Goal: Task Accomplishment & Management: Complete application form

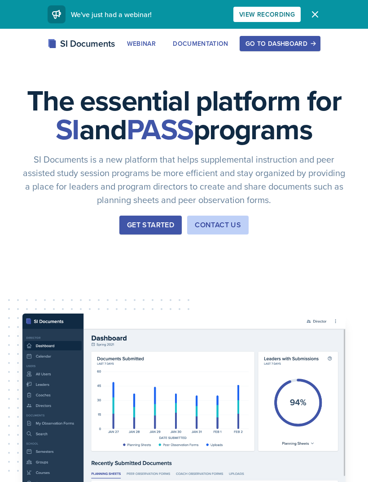
click at [289, 44] on div "Go to Dashboard" at bounding box center [280, 43] width 69 height 7
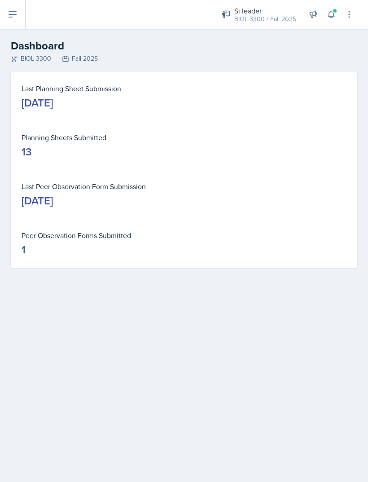
click at [15, 25] on button at bounding box center [13, 14] width 26 height 29
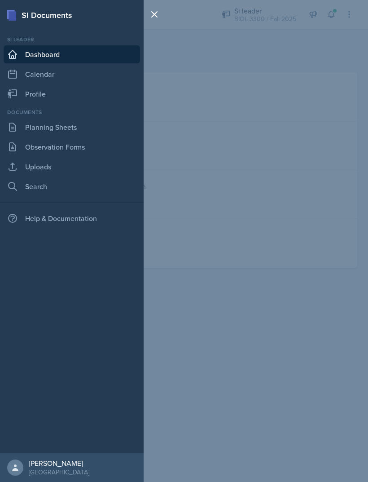
click at [26, 124] on link "Planning Sheets" at bounding box center [72, 127] width 137 height 18
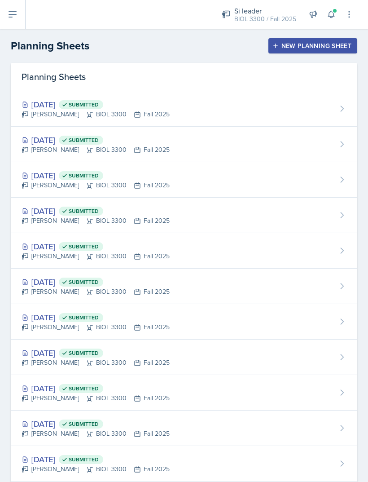
click at [331, 13] on icon at bounding box center [331, 14] width 9 height 9
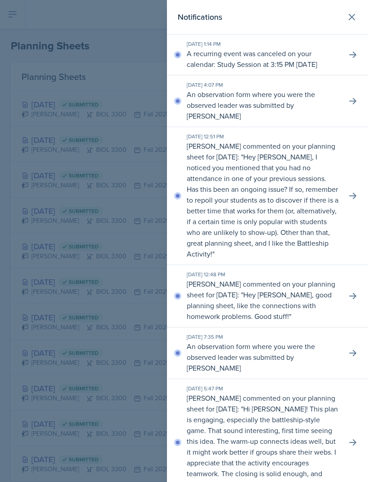
click at [124, 29] on div at bounding box center [184, 241] width 368 height 482
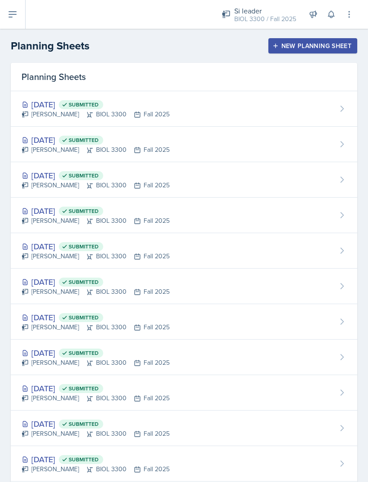
click at [282, 46] on div "New Planning Sheet" at bounding box center [312, 45] width 77 height 7
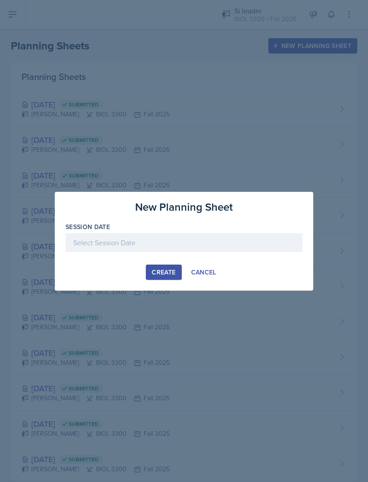
click at [129, 236] on div at bounding box center [184, 242] width 237 height 19
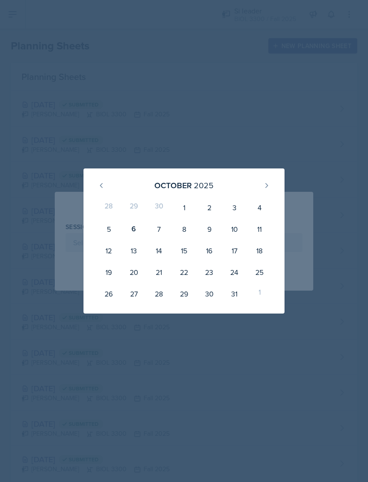
click at [157, 235] on div "7" at bounding box center [158, 229] width 25 height 22
type input "[DATE]"
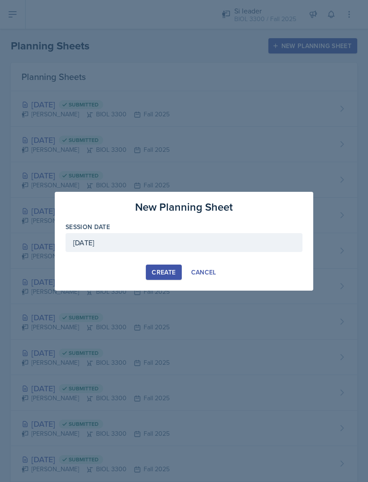
click at [211, 51] on div at bounding box center [184, 241] width 368 height 482
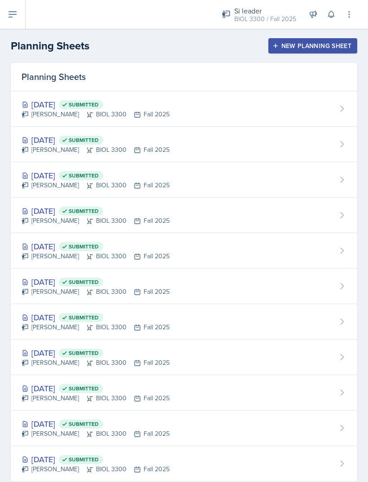
click at [203, 38] on div "Planning Sheets New Planning Sheet" at bounding box center [184, 46] width 368 height 16
click at [329, 21] on button at bounding box center [331, 14] width 16 height 16
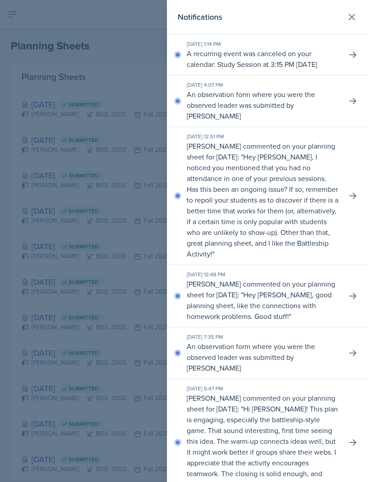
click at [126, 24] on div at bounding box center [184, 241] width 368 height 482
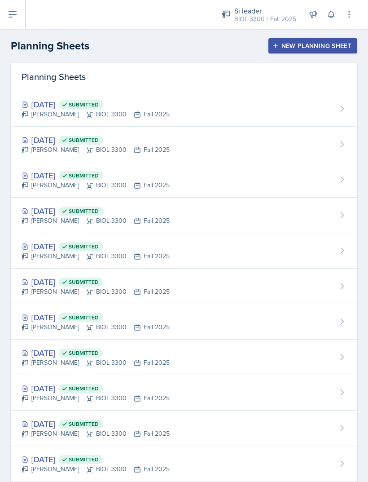
click at [274, 35] on header "Planning Sheets New Planning Sheet" at bounding box center [184, 46] width 368 height 34
click at [277, 49] on div "New Planning Sheet" at bounding box center [312, 45] width 77 height 7
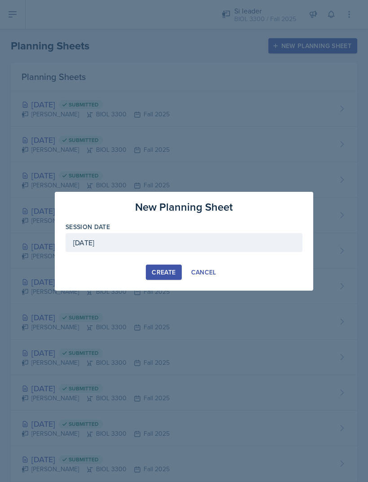
click at [164, 272] on div "Create" at bounding box center [164, 272] width 24 height 7
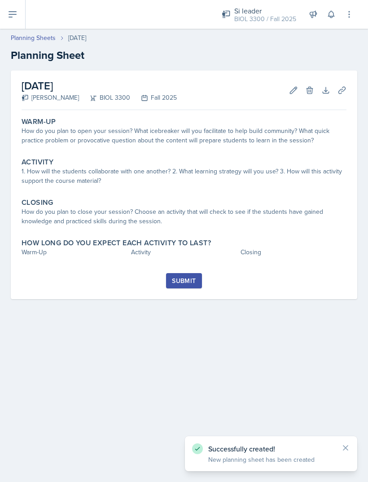
click at [62, 135] on div "How do you plan to open your session? What icebreaker will you facilitate to he…" at bounding box center [184, 135] width 325 height 19
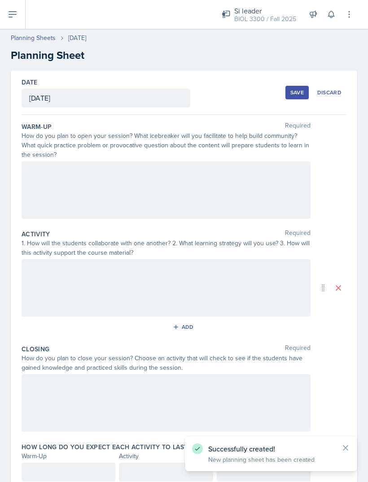
click at [54, 166] on div at bounding box center [166, 189] width 289 height 57
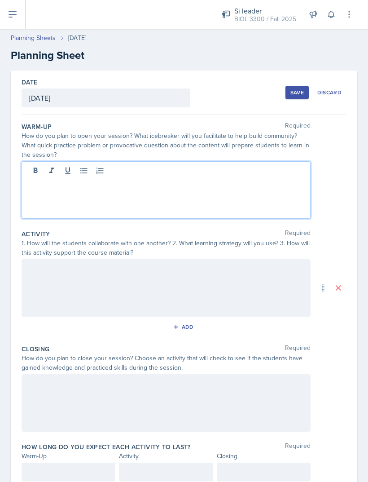
click at [51, 175] on icon at bounding box center [51, 170] width 9 height 9
click at [50, 191] on p at bounding box center [166, 186] width 274 height 11
click at [53, 173] on icon at bounding box center [51, 170] width 9 height 9
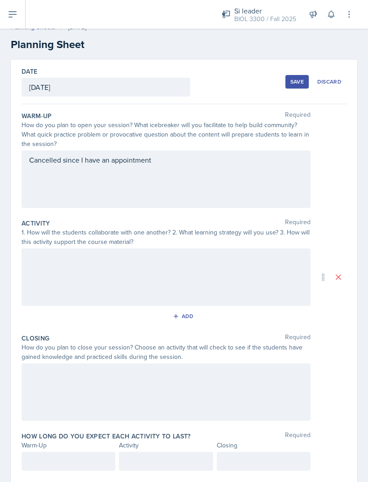
scroll to position [7, 0]
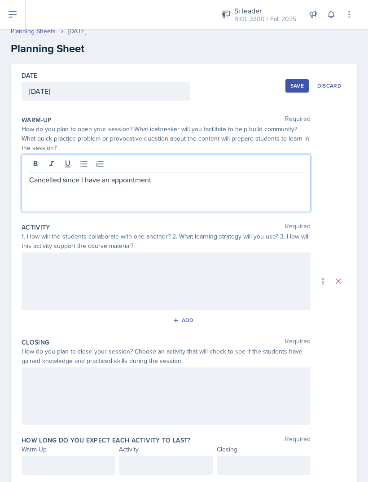
click at [63, 273] on div at bounding box center [166, 280] width 289 height 57
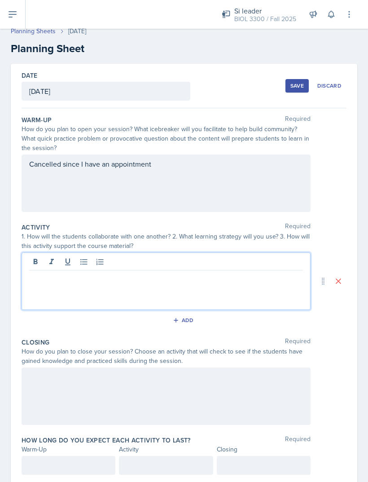
click at [46, 293] on div at bounding box center [166, 280] width 289 height 57
click at [56, 303] on div at bounding box center [166, 280] width 289 height 57
click at [47, 281] on p at bounding box center [166, 277] width 274 height 11
click at [37, 283] on p "^" at bounding box center [166, 277] width 274 height 11
copy p "^"
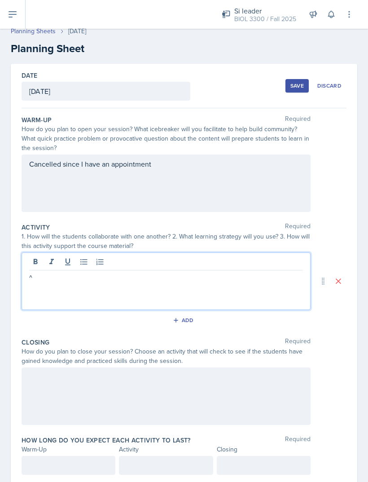
click at [69, 283] on p "^" at bounding box center [166, 277] width 274 height 11
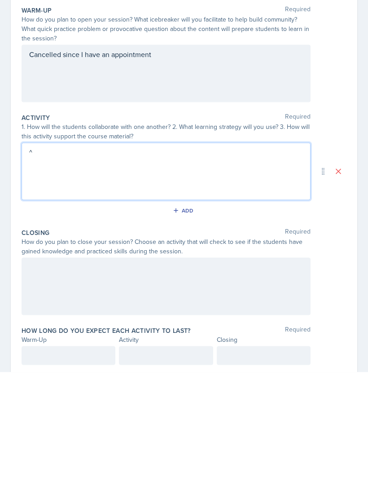
click at [53, 367] on div at bounding box center [166, 395] width 289 height 57
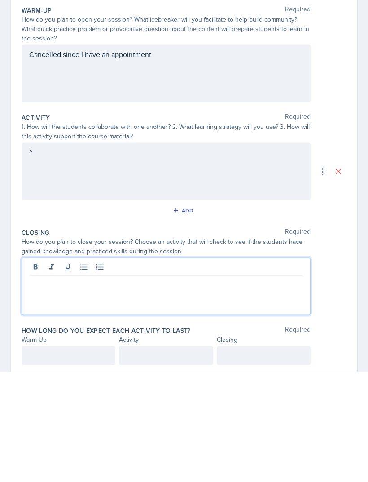
scroll to position [29, 0]
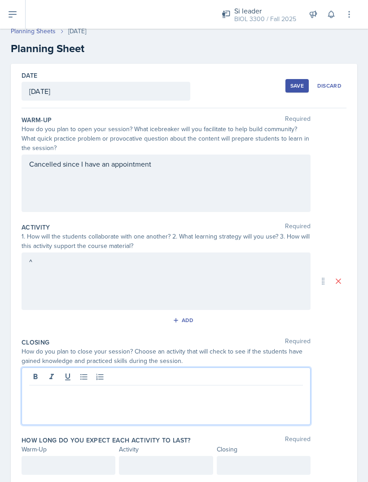
click at [52, 387] on p at bounding box center [166, 392] width 274 height 11
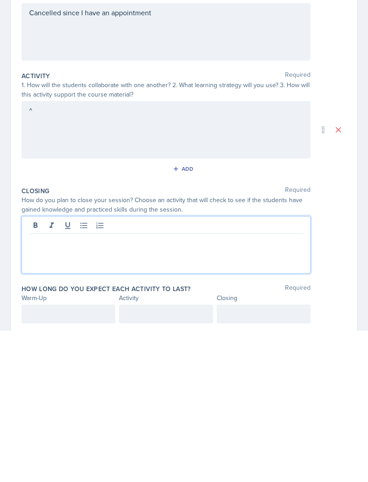
click at [43, 367] on div at bounding box center [166, 395] width 289 height 57
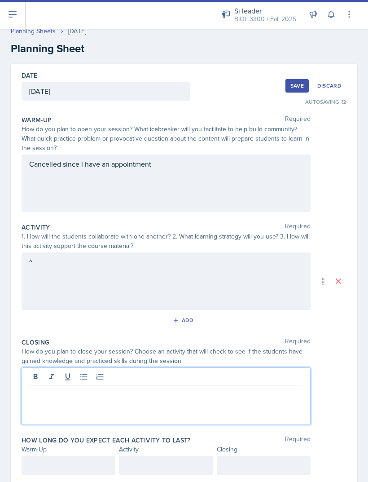
click at [53, 387] on p at bounding box center [166, 392] width 274 height 11
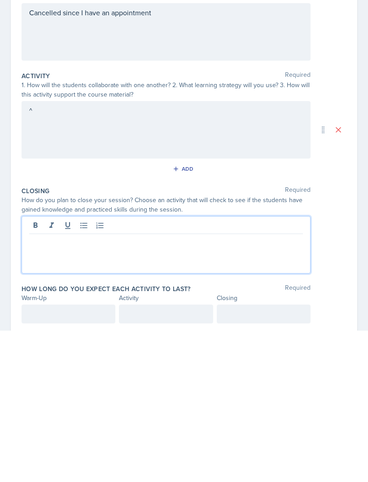
click at [38, 387] on p at bounding box center [166, 392] width 274 height 11
click at [51, 456] on div at bounding box center [69, 465] width 94 height 19
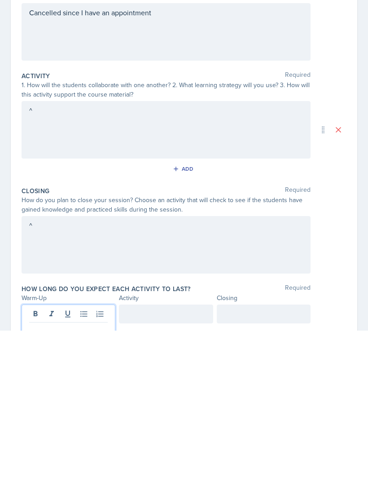
click at [45, 459] on button at bounding box center [51, 465] width 13 height 13
click at [40, 476] on p at bounding box center [68, 481] width 79 height 11
click at [129, 456] on div at bounding box center [166, 465] width 94 height 19
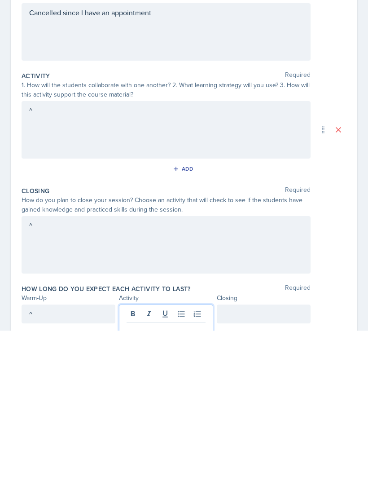
click at [141, 476] on p at bounding box center [166, 481] width 79 height 11
click at [234, 456] on div at bounding box center [264, 465] width 94 height 19
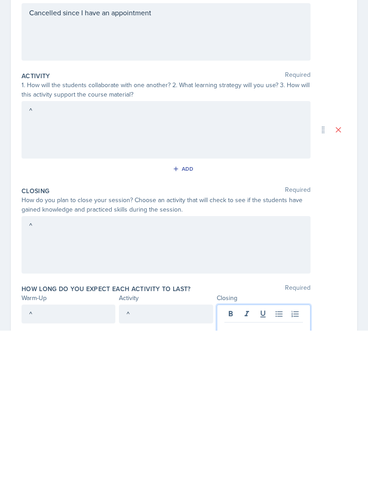
click at [235, 476] on p at bounding box center [264, 481] width 79 height 11
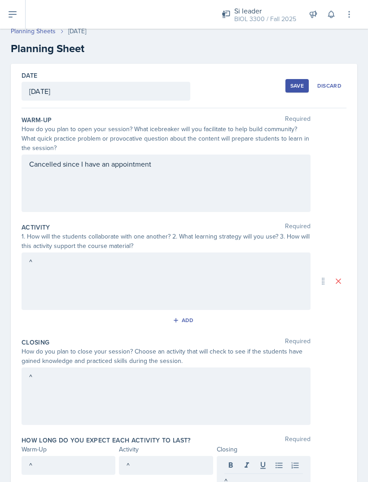
click at [297, 82] on div "Save" at bounding box center [297, 85] width 13 height 7
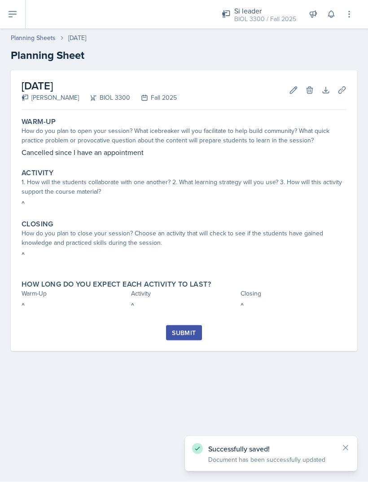
scroll to position [9, 0]
click at [32, 33] on link "Planning Sheets" at bounding box center [33, 37] width 45 height 9
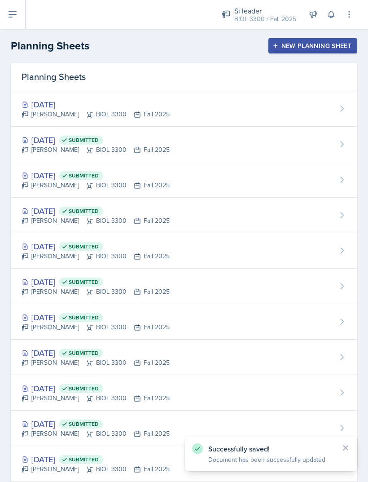
click at [320, 48] on div "New Planning Sheet" at bounding box center [312, 45] width 77 height 7
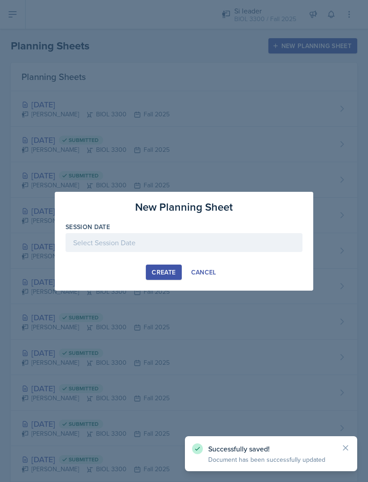
click at [97, 241] on div at bounding box center [184, 242] width 237 height 19
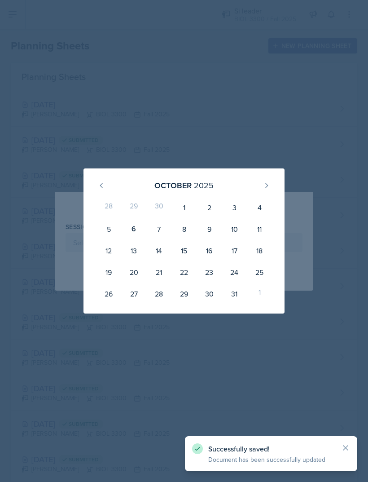
click at [89, 255] on div "[DATE] 28 29 30 1 2 3 4 5 6 7 8 9 10 11 12 13 14 15 16 17 18 19 20 21 22 23 24 …" at bounding box center [184, 240] width 201 height 145
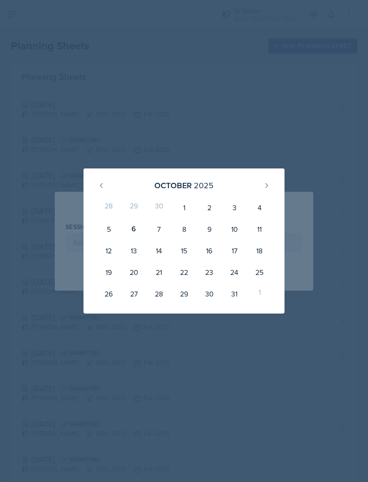
click at [210, 239] on div "9" at bounding box center [209, 229] width 25 height 22
type input "[DATE]"
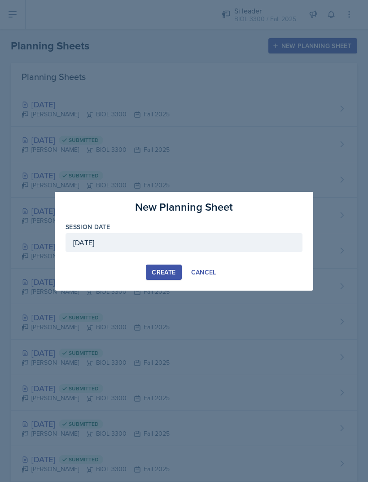
click at [152, 291] on div at bounding box center [184, 241] width 368 height 482
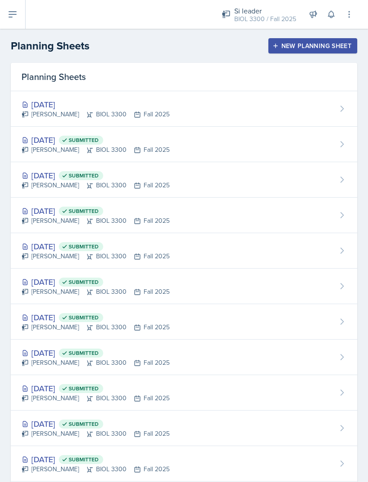
click at [342, 45] on div "New Planning Sheet" at bounding box center [312, 45] width 77 height 7
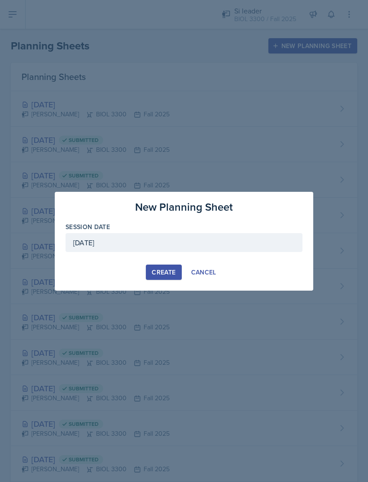
click at [151, 278] on button "Create" at bounding box center [163, 272] width 35 height 15
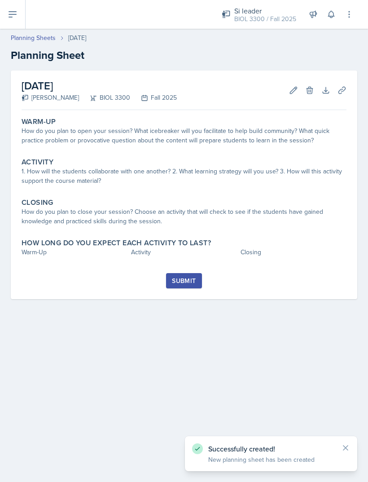
click at [27, 145] on div "How do you plan to open your session? What icebreaker will you facilitate to he…" at bounding box center [184, 135] width 325 height 19
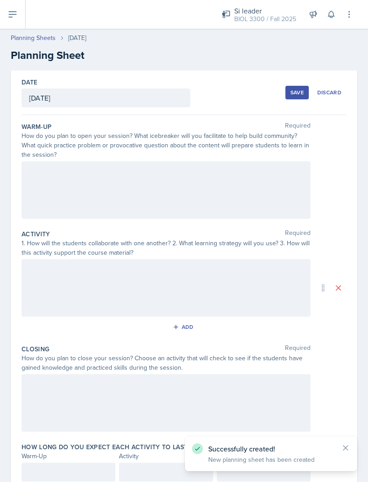
click at [70, 184] on div at bounding box center [166, 189] width 289 height 57
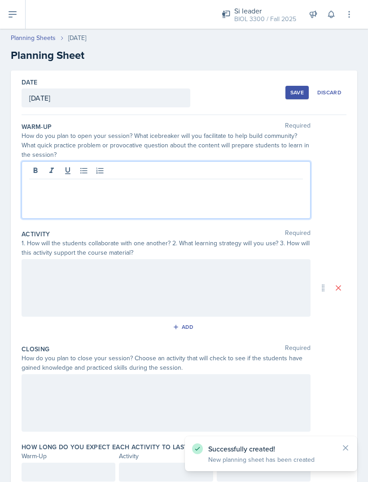
click at [63, 198] on div at bounding box center [166, 189] width 289 height 57
click at [62, 191] on p at bounding box center [166, 186] width 274 height 11
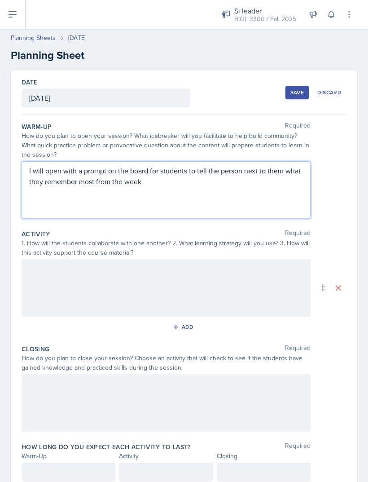
click at [3, 168] on div "Date [DATE] [DATE] 28 29 30 1 2 3 4 5 6 7 8 9 10 11 12 13 14 15 16 17 18 19 20 …" at bounding box center [184, 294] width 368 height 447
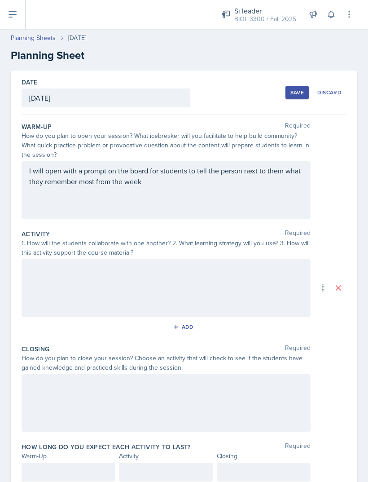
click at [52, 463] on div at bounding box center [69, 472] width 94 height 19
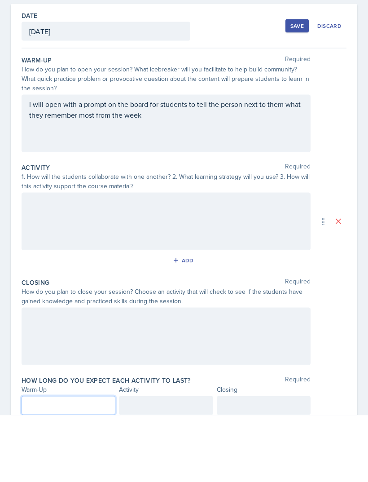
click at [184, 161] on div "I will open with a prompt on the board for students to tell the person next to …" at bounding box center [166, 189] width 289 height 57
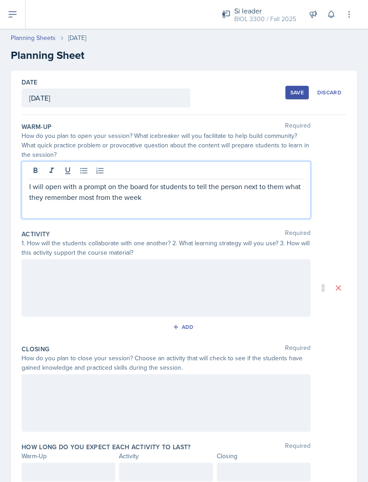
click at [171, 181] on p "I will open with a prompt on the board for students to tell the person next to …" at bounding box center [166, 192] width 274 height 22
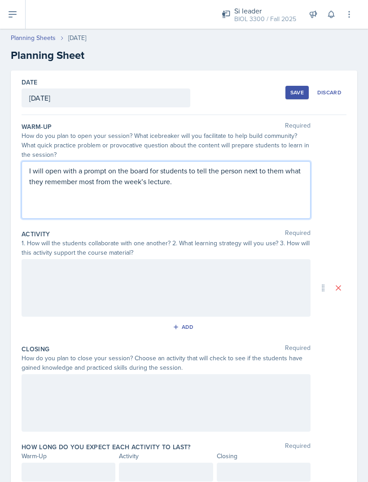
click at [53, 239] on div "1. How will the students collaborate with one another? 2. What learning strateg…" at bounding box center [166, 248] width 289 height 19
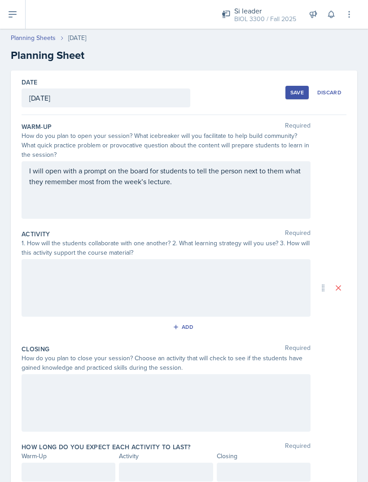
click at [66, 179] on div "I will open with a prompt on the board for students to tell the person next to …" at bounding box center [166, 189] width 289 height 57
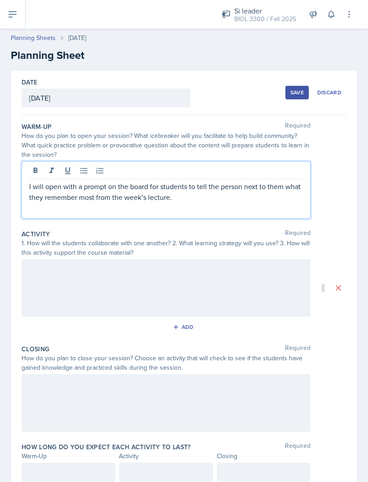
click at [54, 203] on p at bounding box center [166, 208] width 274 height 11
click at [23, 186] on div "I will open with a prompt on the board for students to tell the person next to …" at bounding box center [166, 189] width 289 height 57
click at [32, 203] on p "I will" at bounding box center [166, 208] width 274 height 11
click at [30, 203] on p "I will" at bounding box center [166, 208] width 274 height 11
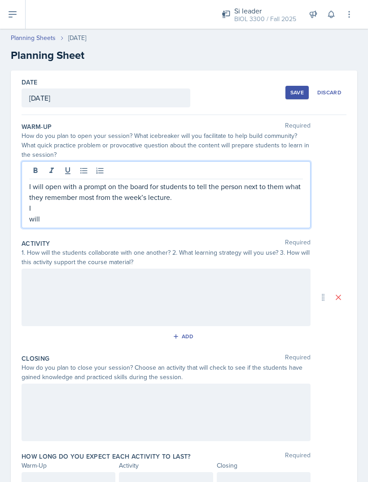
click at [34, 203] on p "I" at bounding box center [166, 208] width 274 height 11
click at [31, 213] on p "will" at bounding box center [166, 218] width 274 height 11
click at [65, 213] on p "I will" at bounding box center [166, 218] width 274 height 11
click at [263, 213] on p "I will then ask if they can note any differences in the events" at bounding box center [166, 218] width 274 height 11
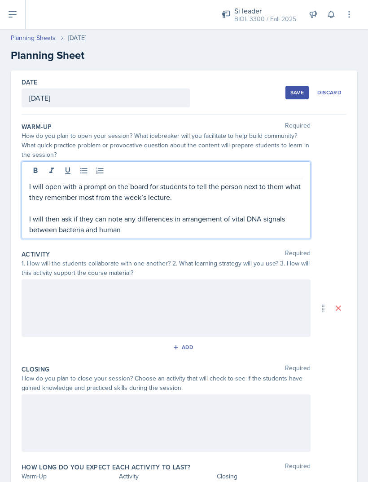
click at [81, 213] on p "I will then ask if they can note any differences in arrangement of vital DNA si…" at bounding box center [166, 224] width 274 height 22
click at [128, 213] on p "I will then ask if they can note any differences in arrangement of vital DNA si…" at bounding box center [166, 224] width 274 height 22
click at [184, 213] on p "I will then ask if they can note any differences in arrangement of vital DNA si…" at bounding box center [166, 224] width 274 height 22
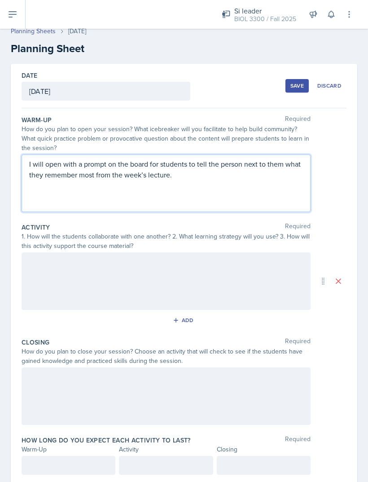
scroll to position [7, 0]
click at [57, 371] on div at bounding box center [166, 395] width 289 height 57
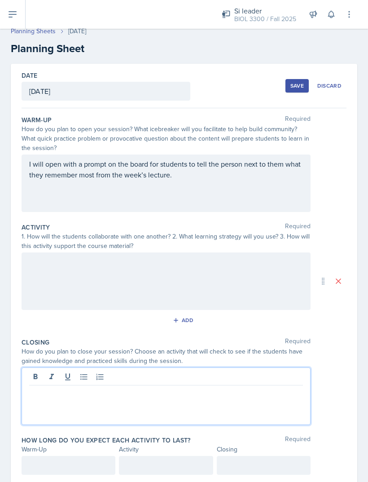
click at [57, 387] on p at bounding box center [166, 392] width 274 height 11
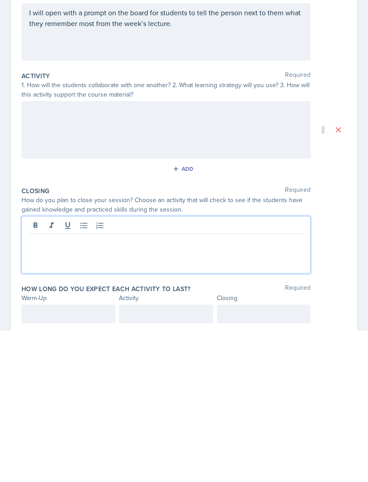
click at [44, 387] on p at bounding box center [166, 392] width 274 height 11
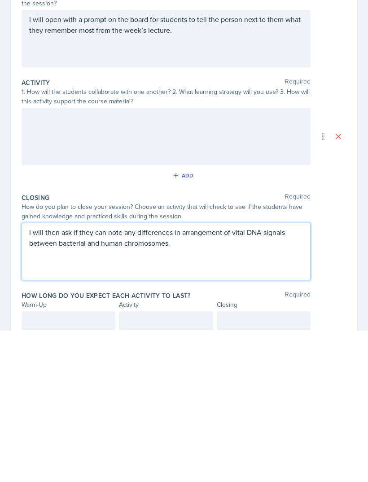
scroll to position [0, 0]
click at [129, 165] on div "I will open with a prompt on the board for students to tell the person next to …" at bounding box center [166, 186] width 274 height 43
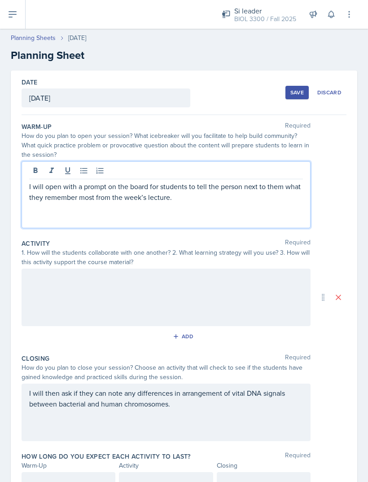
click at [84, 203] on p at bounding box center [166, 208] width 274 height 11
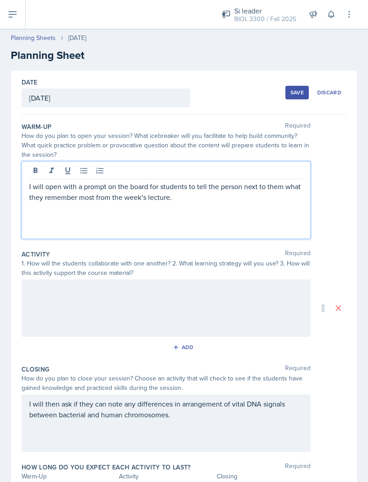
click at [52, 224] on p at bounding box center [166, 229] width 274 height 11
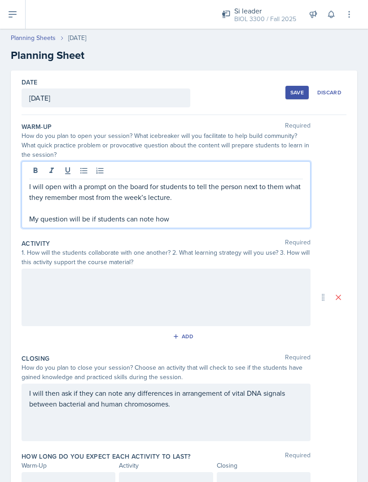
click at [177, 213] on p "My question will be if students can note how" at bounding box center [166, 218] width 274 height 11
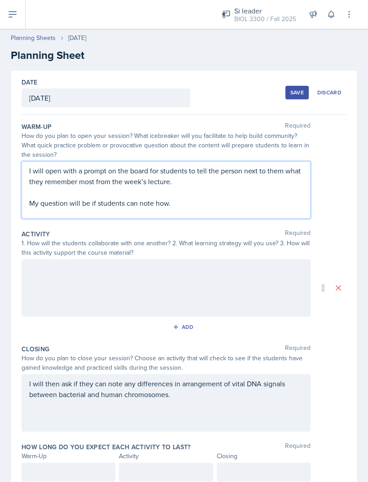
click at [56, 270] on div at bounding box center [166, 287] width 289 height 57
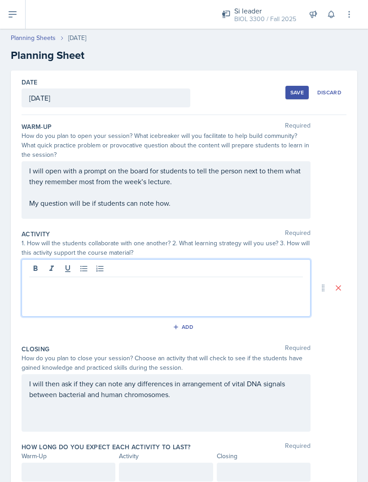
click at [62, 279] on p at bounding box center [166, 284] width 274 height 11
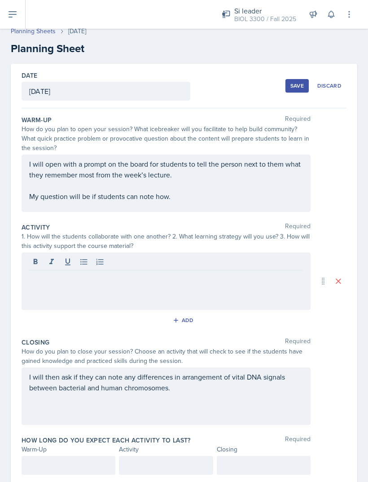
scroll to position [29, 0]
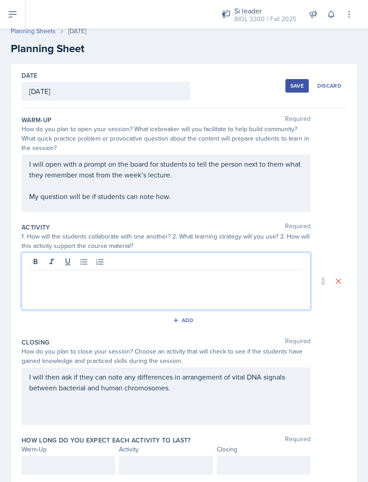
click at [47, 456] on div at bounding box center [69, 465] width 94 height 19
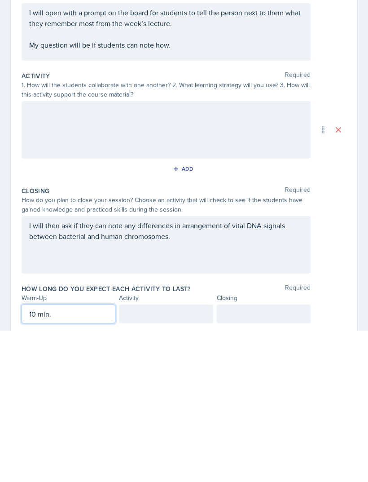
click at [150, 432] on div "How long do you expect each activity to last? Required Warm-Up Activity Closing…" at bounding box center [184, 457] width 325 height 50
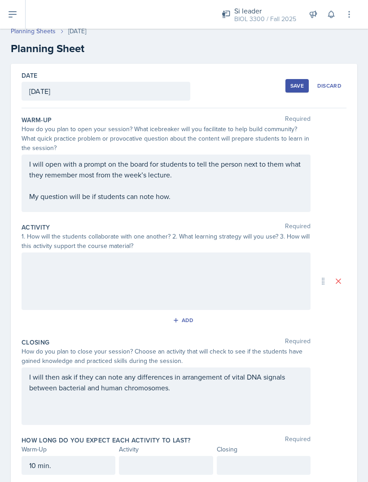
click at [141, 456] on div at bounding box center [166, 465] width 94 height 19
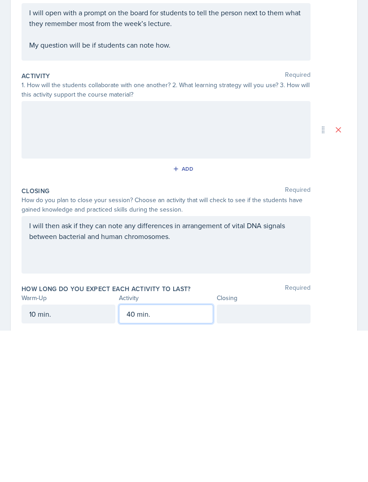
click at [278, 456] on div at bounding box center [264, 465] width 94 height 19
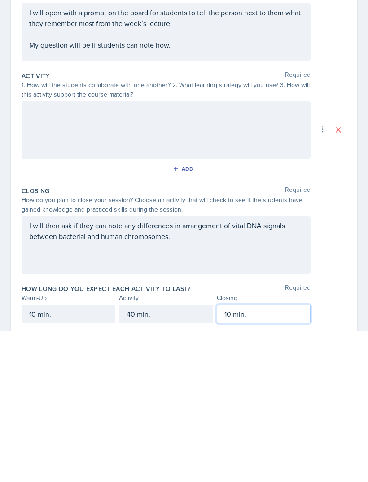
click at [73, 371] on div "I will then ask if they can note any differences in arrangement of vital DNA si…" at bounding box center [166, 387] width 274 height 32
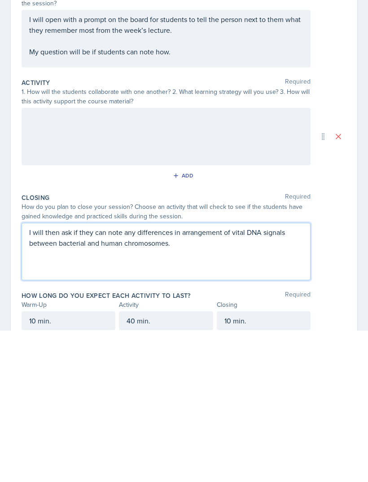
scroll to position [0, 0]
click at [66, 320] on div "Add" at bounding box center [184, 328] width 325 height 17
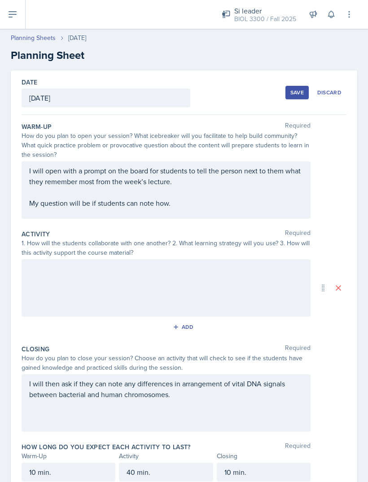
click at [89, 263] on div at bounding box center [166, 287] width 289 height 57
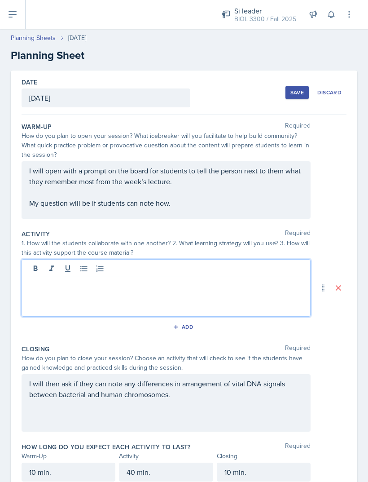
click at [75, 269] on div at bounding box center [166, 287] width 289 height 57
click at [53, 266] on div at bounding box center [166, 287] width 289 height 57
click at [277, 275] on div at bounding box center [166, 287] width 289 height 57
click at [261, 266] on div at bounding box center [166, 287] width 289 height 57
click at [261, 279] on p at bounding box center [166, 284] width 274 height 11
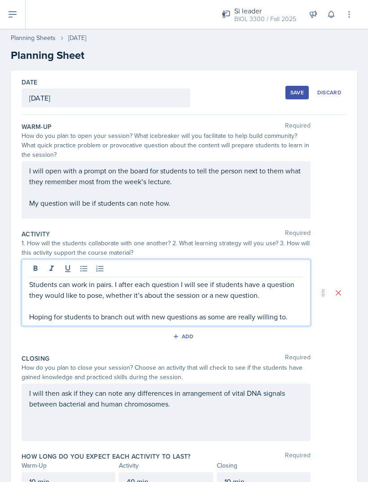
click at [224, 311] on p "Hoping for students to branch out with new questions as some are really willing…" at bounding box center [166, 316] width 274 height 11
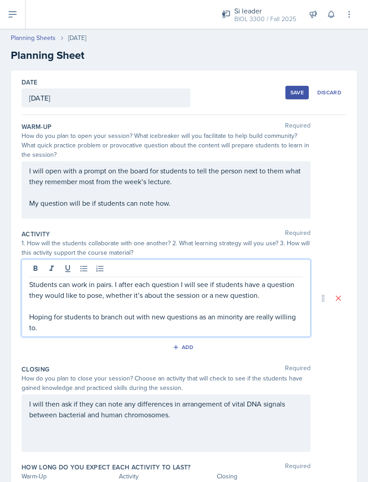
click at [70, 311] on p "Hoping for students to branch out with new questions as an minority are really …" at bounding box center [166, 322] width 274 height 22
click at [224, 311] on p "Hoping for students to branch out with new questions as an minority are really …" at bounding box center [166, 322] width 274 height 22
click at [58, 311] on p "Hoping for students to branch out with new questions as only minority are reall…" at bounding box center [166, 322] width 274 height 22
click at [18, 15] on icon at bounding box center [12, 14] width 11 height 11
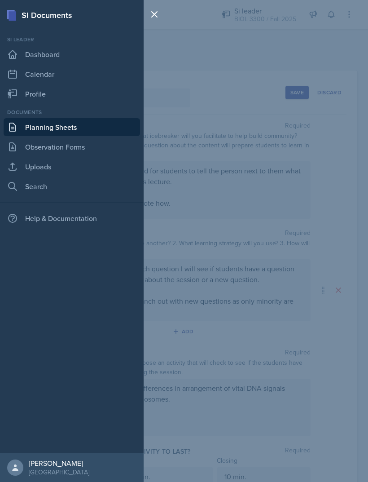
click at [325, 63] on div "SI Documents Si leader Dashboard Calendar Profile Documents Planning Sheets Obs…" at bounding box center [184, 241] width 368 height 482
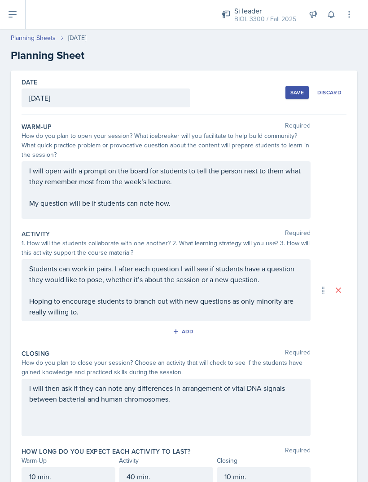
click at [110, 265] on div "Students can work in pairs. I after each question I will see if students have a…" at bounding box center [166, 290] width 289 height 62
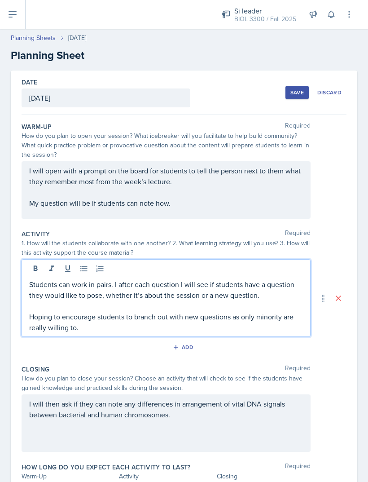
click at [115, 287] on p "Students can work in pairs. I after each question I will see if students have a…" at bounding box center [166, 290] width 274 height 22
click at [105, 280] on p "Students can work in pairs. I after each question I will see if students have a…" at bounding box center [166, 290] width 274 height 22
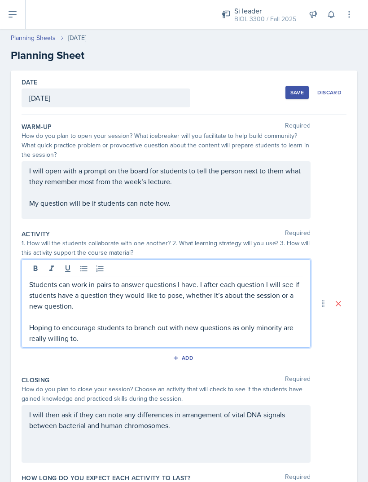
click at [193, 292] on p "Students can work in pairs to answer questions I have. I after each question I …" at bounding box center [166, 295] width 274 height 32
click at [199, 288] on p "Students can work in pairs to answer questions I have. I after each question I …" at bounding box center [166, 295] width 274 height 32
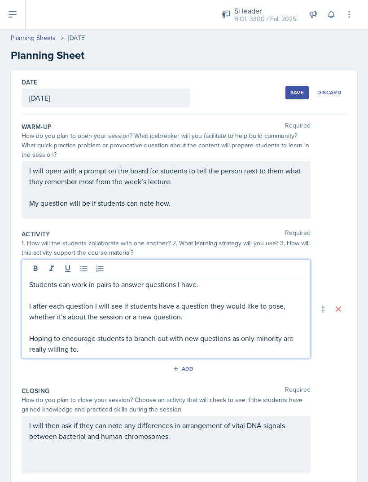
click at [260, 285] on p "Students can work in pairs to answer questions I have." at bounding box center [166, 284] width 274 height 11
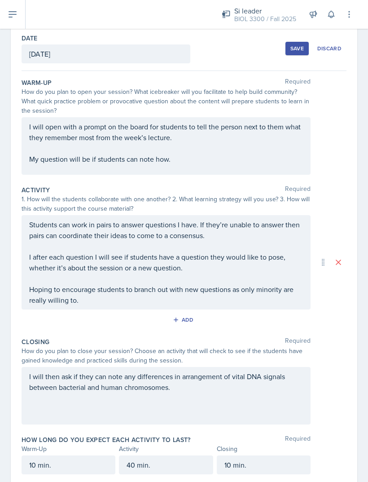
scroll to position [44, 0]
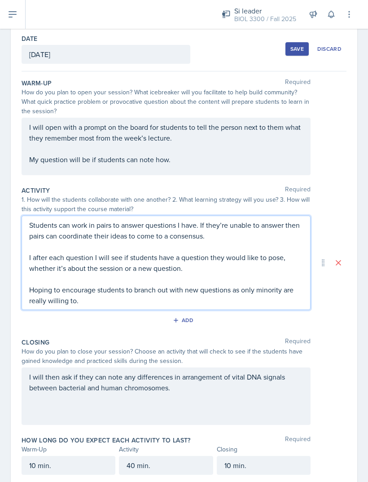
click at [273, 403] on div "I will then ask if they can note any differences in arrangement of vital DNA si…" at bounding box center [166, 387] width 274 height 32
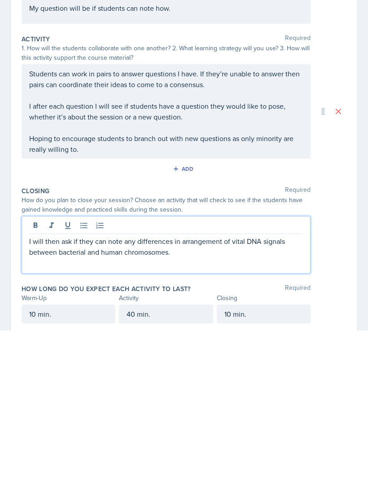
click at [273, 387] on p "I will then ask if they can note any differences in arrangement of vital DNA si…" at bounding box center [166, 398] width 274 height 22
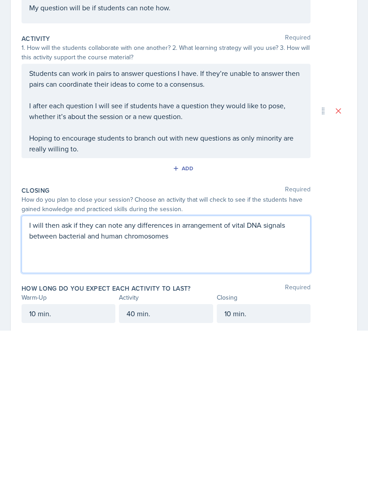
scroll to position [44, 0]
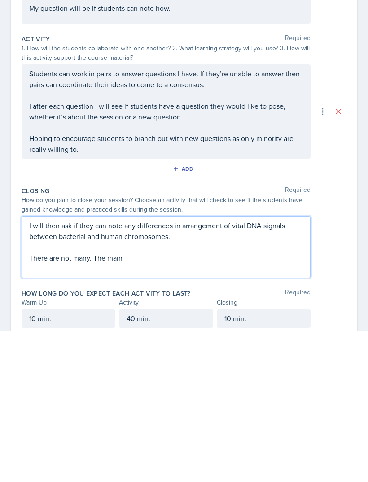
click at [274, 371] on p "I will then ask if they can note any differences in arrangement of vital DNA si…" at bounding box center [166, 382] width 274 height 22
click at [173, 371] on p "I will then ask if they can note any differences in arrangement of vital DNA si…" at bounding box center [166, 382] width 274 height 22
click at [117, 371] on p "I will then ask if they can note any differences in arrangement of vital DNA si…" at bounding box center [166, 382] width 274 height 22
click at [110, 371] on p "I will then ask if they can note any differences in arrangement of vital DNA si…" at bounding box center [166, 382] width 274 height 22
click at [107, 371] on p "I will then ask if they can note any differences in arrangement of vital DNA si…" at bounding box center [166, 382] width 274 height 22
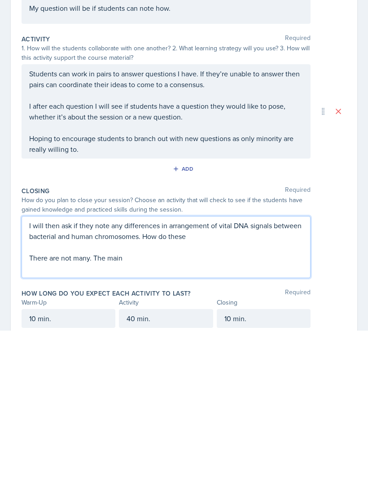
click at [117, 371] on p "I will then ask if they note any differences in arrangement of vital DNA signal…" at bounding box center [166, 382] width 274 height 22
click at [108, 371] on p "I will then ask if they any differences in arrangement of vital DNA signals bet…" at bounding box center [166, 382] width 274 height 22
click at [273, 393] on p at bounding box center [166, 398] width 274 height 11
click at [287, 371] on p "I will then ask them to consider the differences in arrangement of vital DNA si…" at bounding box center [166, 382] width 274 height 22
click at [288, 371] on p "I will then ask them to consider the differences in arrangement of vital DNA si…" at bounding box center [166, 382] width 274 height 22
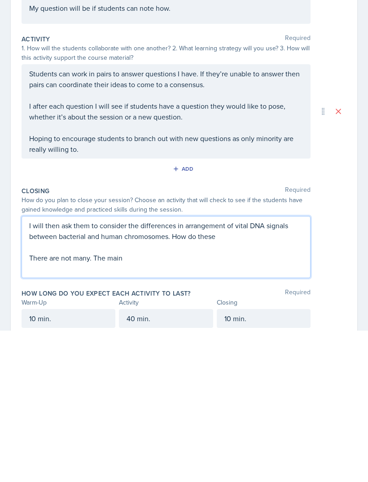
click at [277, 393] on p at bounding box center [166, 398] width 274 height 11
click at [281, 371] on p "I will then ask them to consider the differences in arrangement of vital DNA si…" at bounding box center [166, 382] width 274 height 22
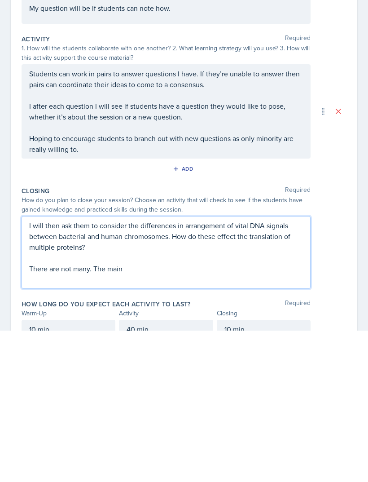
click at [286, 415] on p "There are not many. The main" at bounding box center [166, 420] width 274 height 11
click at [113, 371] on p "I will then ask them to consider the differences in arrangement of vital DNA si…" at bounding box center [166, 387] width 274 height 32
click at [49, 371] on p "I will then ask them to consider the differences in arrangement of vital DNA si…" at bounding box center [166, 387] width 274 height 32
click at [75, 371] on p "I will then ask them to consider the differences in arrangement of vital DNA si…" at bounding box center [166, 387] width 274 height 32
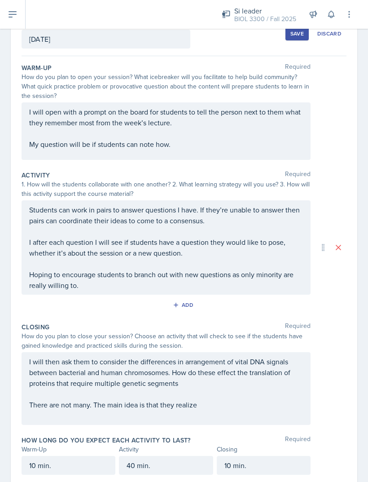
scroll to position [0, 0]
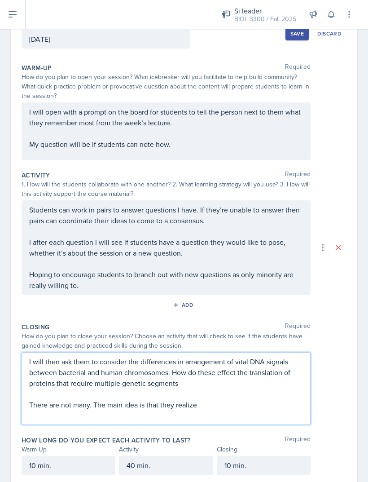
click at [194, 147] on div "I will open with a prompt on the board for students to tell the person next to …" at bounding box center [166, 127] width 274 height 43
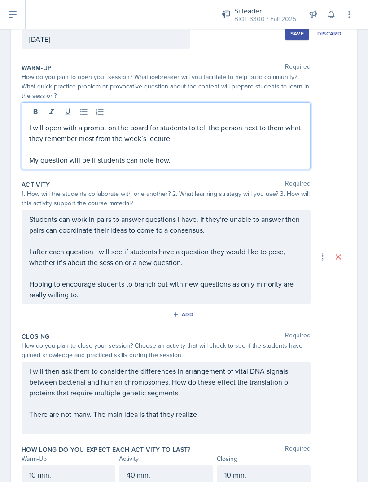
click at [189, 158] on p "My question will be if students can note how." at bounding box center [166, 160] width 274 height 11
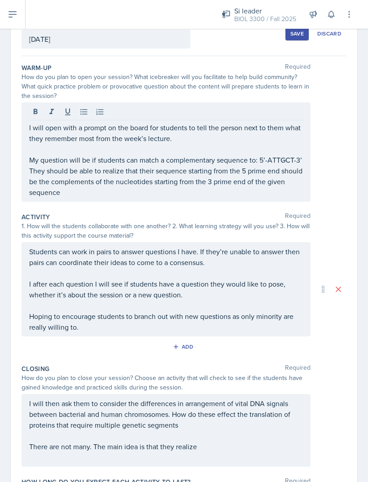
click at [295, 34] on div "Save" at bounding box center [297, 33] width 13 height 7
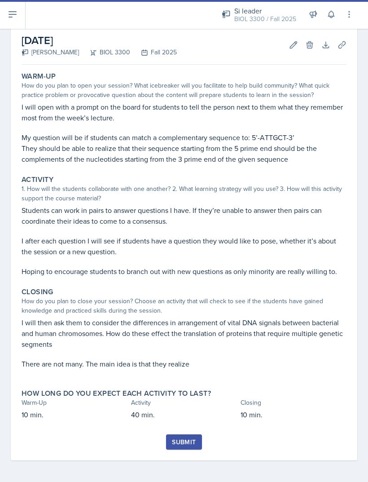
scroll to position [17, 0]
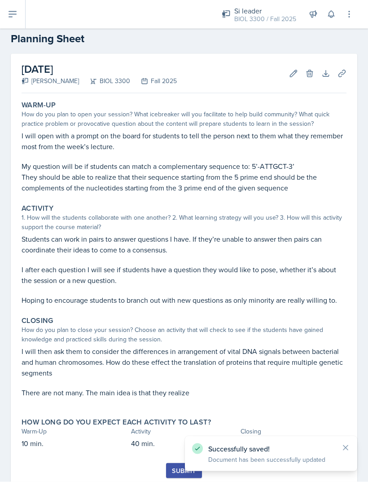
click at [348, 67] on button "Uploads" at bounding box center [342, 74] width 16 height 16
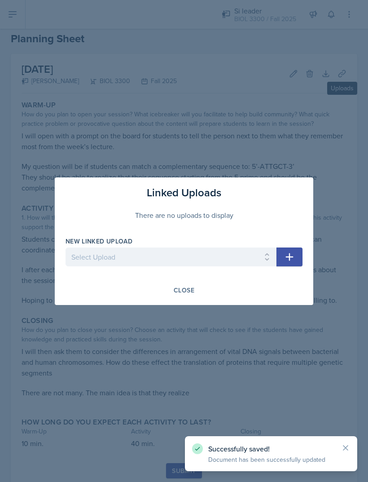
click at [106, 254] on select "Select Upload Genetics- taboo and hangman branched line_act sex determination c…" at bounding box center [171, 256] width 211 height 19
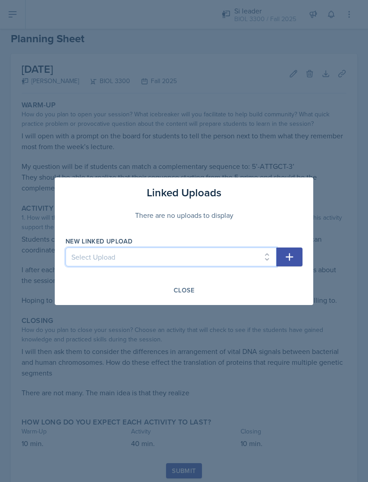
select select "acddd73f-781e-452c-a094-264b561b088b"
click at [102, 261] on select "Select Upload Genetics- taboo and hangman branched line_act sex determination c…" at bounding box center [171, 256] width 211 height 19
click at [331, 102] on div at bounding box center [184, 241] width 368 height 482
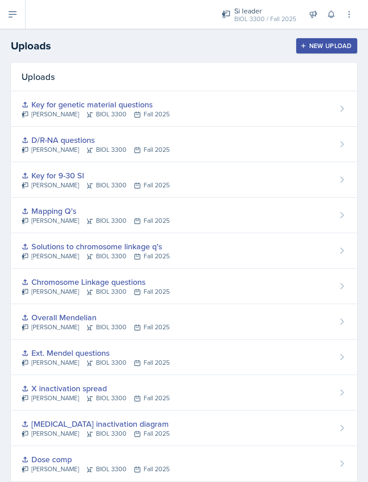
click at [338, 47] on div "New Upload" at bounding box center [327, 45] width 50 height 7
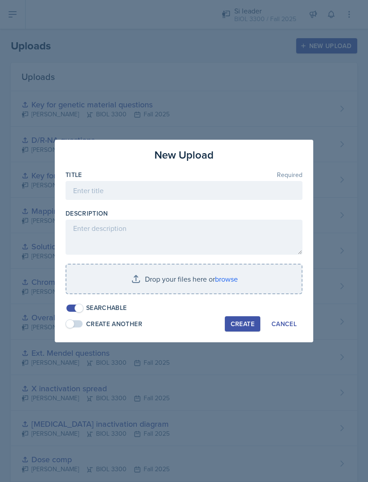
click at [227, 283] on input "file" at bounding box center [183, 279] width 235 height 29
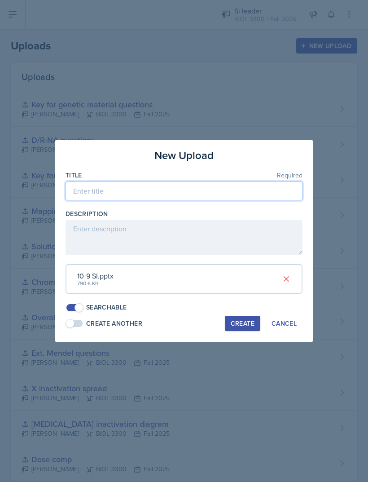
click at [86, 190] on input at bounding box center [184, 190] width 237 height 19
click at [68, 196] on input "Slides" at bounding box center [184, 190] width 237 height 19
click at [262, 186] on input "Genchromostructure Slides" at bounding box center [184, 190] width 237 height 19
click at [270, 197] on input "Genchromostructure Slides" at bounding box center [184, 190] width 237 height 19
click at [268, 199] on input "Genchromostructure Slides" at bounding box center [184, 190] width 237 height 19
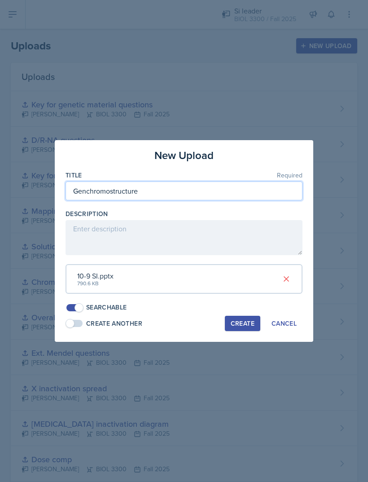
type input "Genchromostructure"
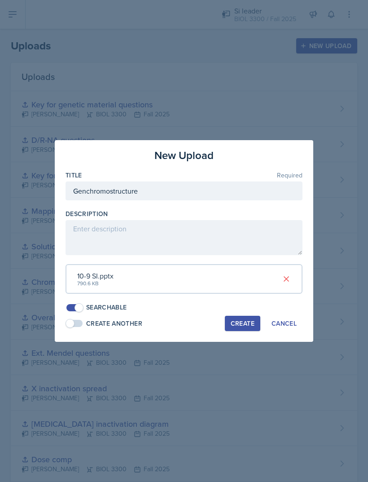
click at [82, 241] on textarea at bounding box center [184, 237] width 237 height 35
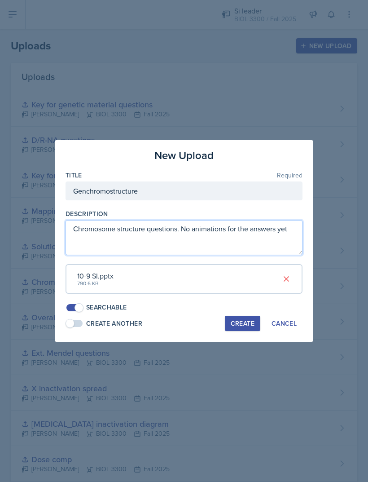
click at [181, 233] on textarea "Chromosome structure questions. No animations for the answers yet" at bounding box center [184, 237] width 237 height 35
type textarea "Chromosome structure questions. **No animations for the answers yet"
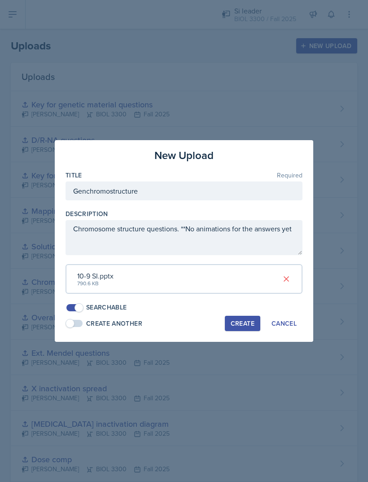
click at [236, 320] on div "Create" at bounding box center [243, 323] width 24 height 7
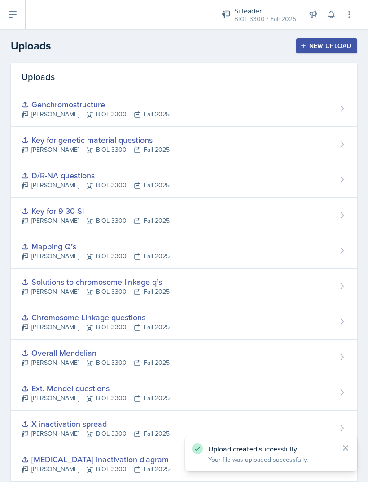
click at [329, 108] on div "Genchromostructure Roger Brown BIOL 3300 Fall 2025" at bounding box center [184, 108] width 347 height 35
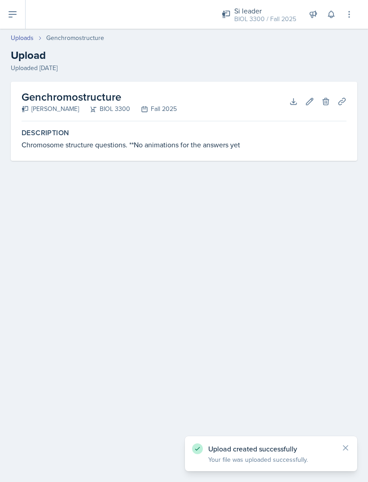
click at [53, 137] on label "Description" at bounding box center [184, 132] width 325 height 9
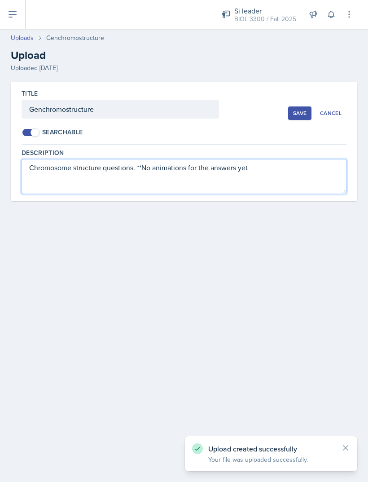
click at [66, 168] on textarea "Chromosome structure questions. **No animations for the answers yet" at bounding box center [184, 176] width 325 height 35
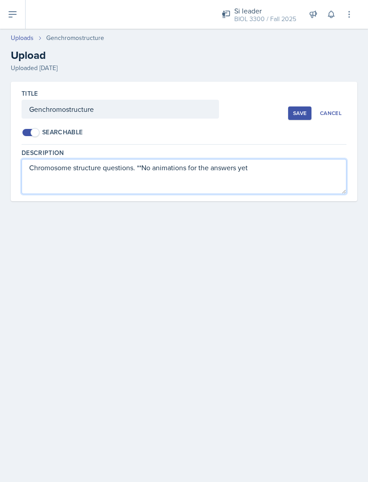
click at [136, 167] on textarea "Chromosome structure questions. **No animations for the answers yet" at bounding box center [184, 176] width 325 height 35
click at [151, 167] on textarea "Chromosome structure questions. **No animations for the answers yet" at bounding box center [184, 176] width 325 height 35
type textarea "Chromosome structure questions. Answers are in the slides, not a separate file.…"
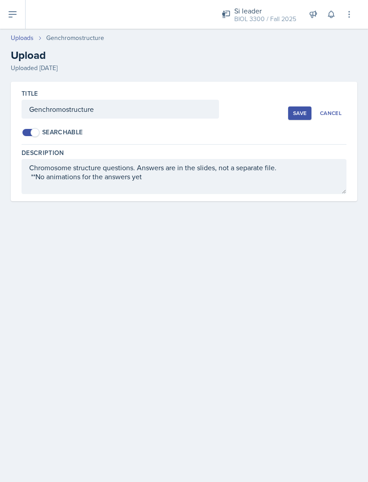
click at [298, 110] on div "Save" at bounding box center [299, 113] width 13 height 7
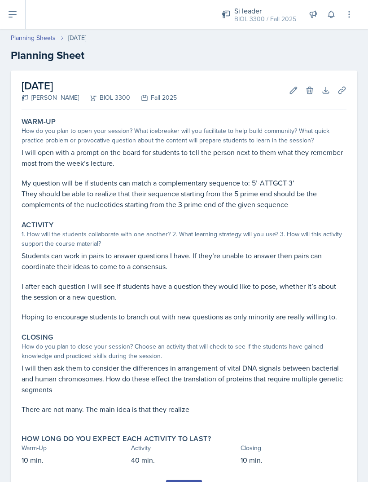
click at [347, 93] on button "Uploads" at bounding box center [342, 90] width 16 height 16
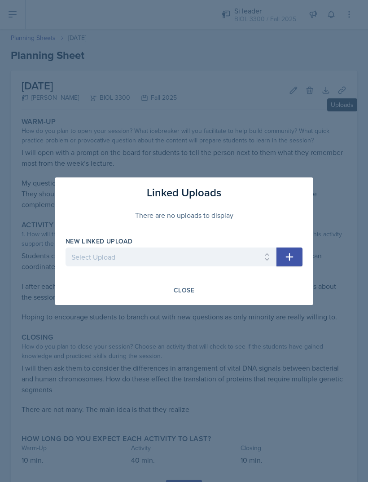
click at [113, 249] on select "Select Upload Genetics- taboo and hangman branched line_act sex determination c…" at bounding box center [171, 256] width 211 height 19
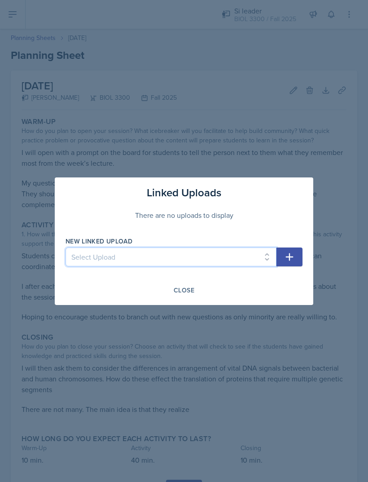
select select "08e3704b-962b-4a02-9b28-653e985f1c56"
click at [298, 263] on button "button" at bounding box center [290, 256] width 26 height 19
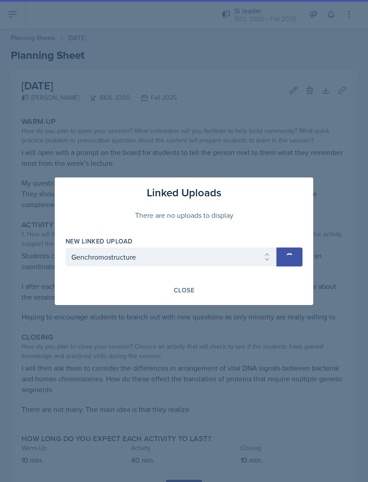
select select
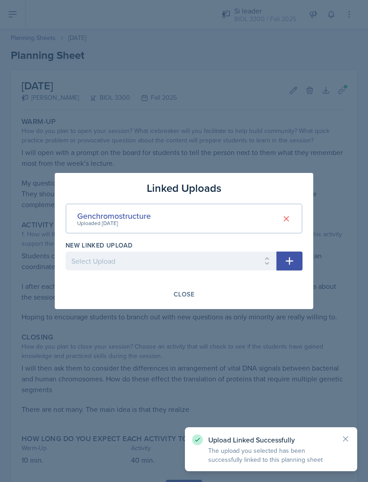
click at [62, 297] on div "Linked Uploads Genchromostructure Uploaded Oct 6th, 2025 New Linked Upload Sele…" at bounding box center [184, 241] width 259 height 136
click at [105, 294] on div "Close" at bounding box center [184, 294] width 237 height 15
click at [99, 311] on div at bounding box center [184, 241] width 368 height 482
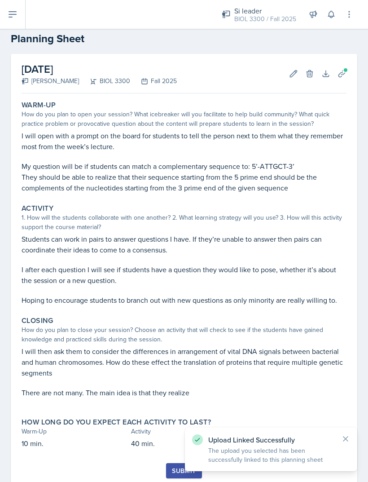
scroll to position [17, 0]
click at [171, 473] on button "Submit" at bounding box center [183, 470] width 35 height 15
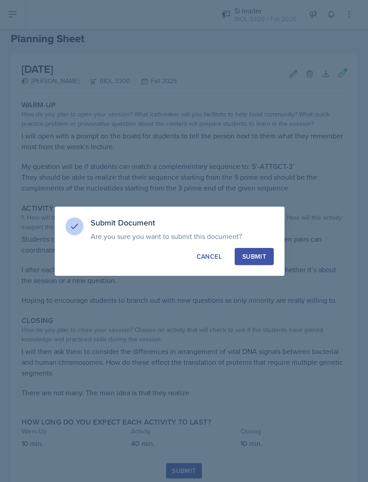
click at [250, 262] on button "Submit" at bounding box center [254, 256] width 39 height 17
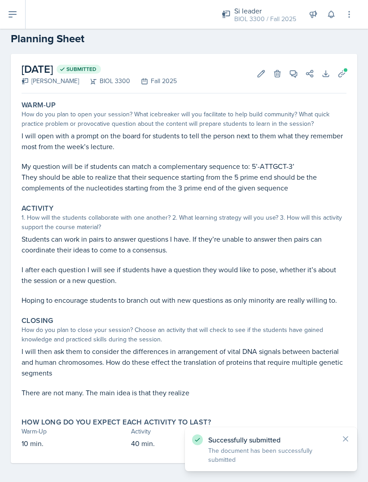
scroll to position [0, 0]
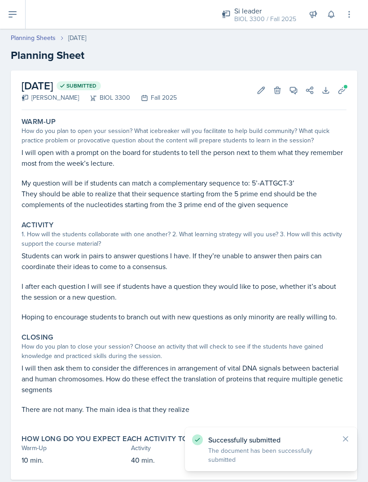
click at [18, 14] on button at bounding box center [13, 14] width 26 height 29
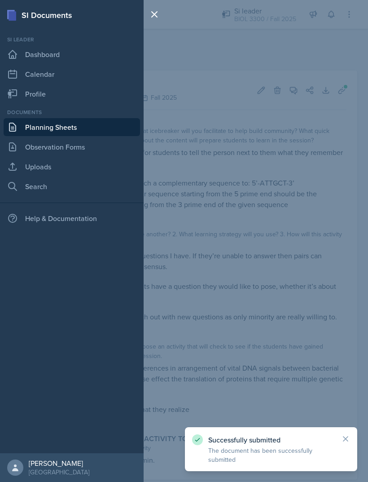
click at [50, 132] on link "Planning Sheets" at bounding box center [72, 127] width 137 height 18
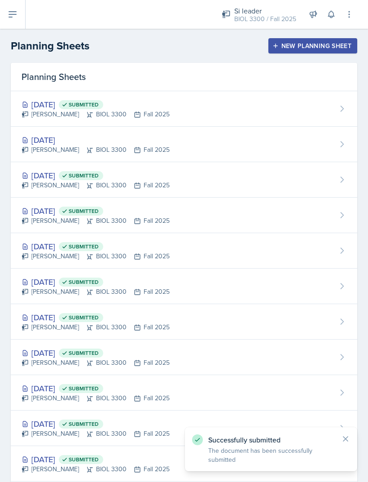
click at [54, 142] on div "[DATE]" at bounding box center [96, 140] width 148 height 12
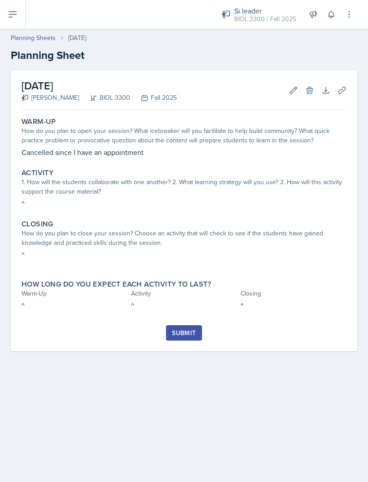
click at [180, 340] on button "Submit" at bounding box center [183, 332] width 35 height 15
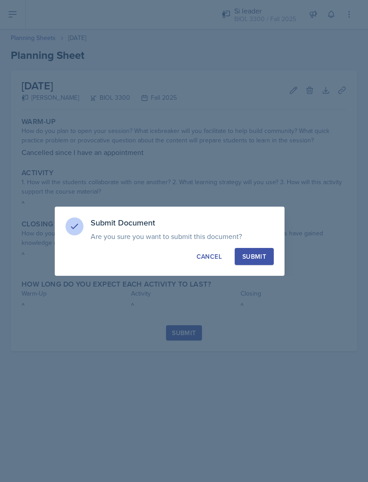
click at [266, 261] on button "Submit" at bounding box center [254, 256] width 39 height 17
